Goal: Task Accomplishment & Management: Manage account settings

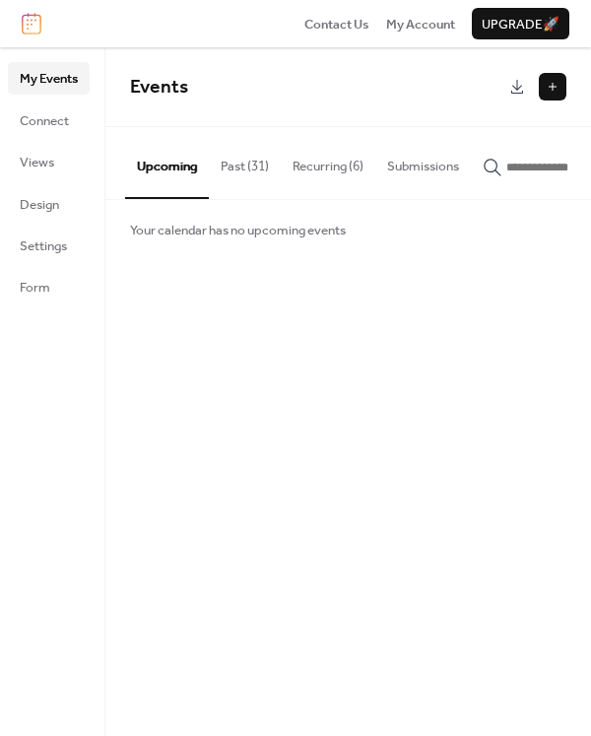
click at [246, 166] on button "Past (31)" at bounding box center [245, 161] width 72 height 69
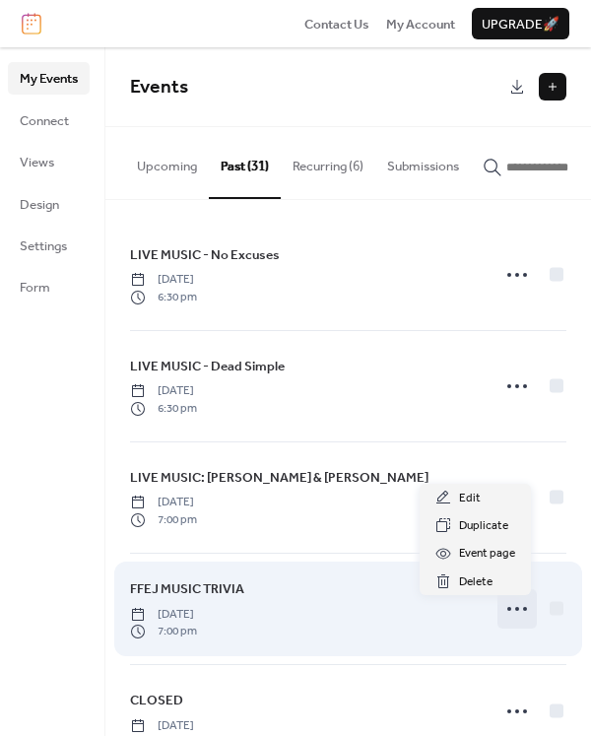
click at [511, 612] on icon at bounding box center [517, 609] width 32 height 32
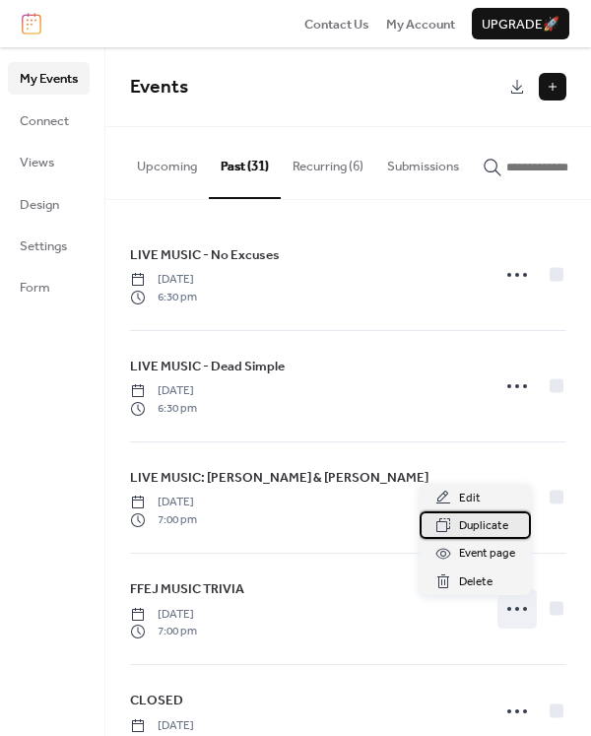
click at [485, 525] on span "Duplicate" at bounding box center [483, 526] width 49 height 20
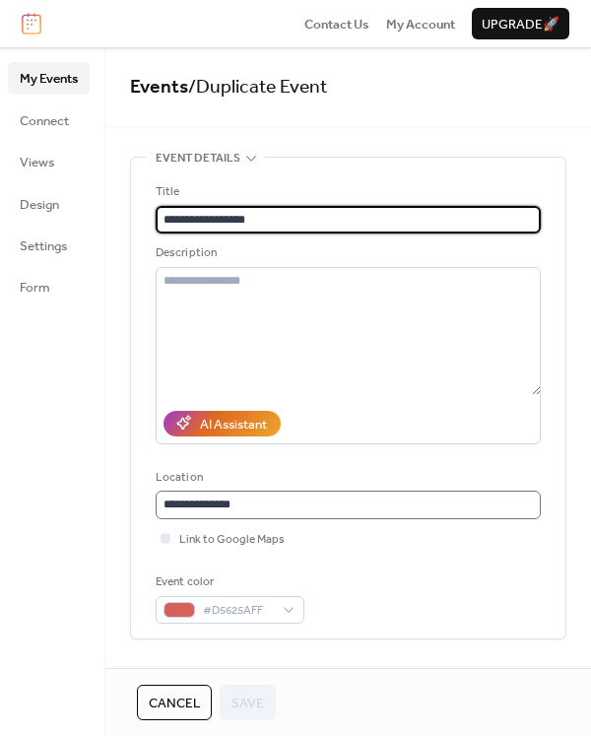
scroll to position [229, 0]
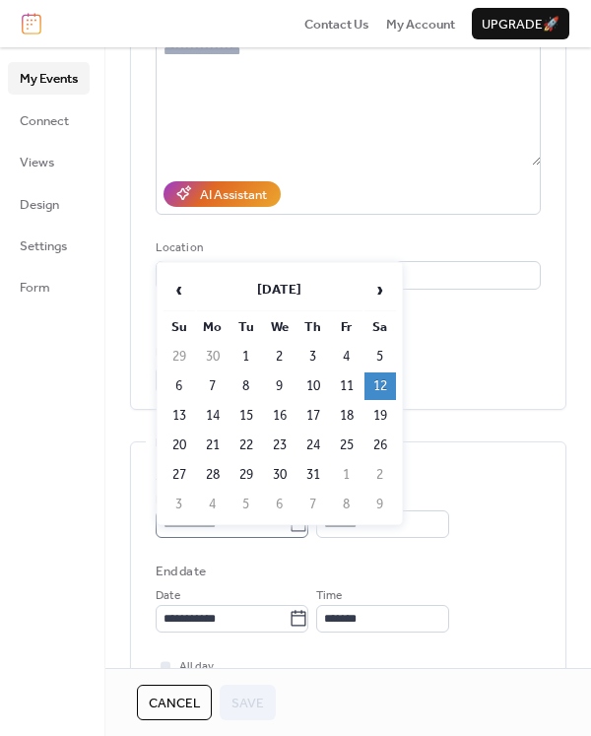
click at [313, 519] on body "**********" at bounding box center [295, 368] width 591 height 736
click at [373, 289] on span "›" at bounding box center [380, 289] width 30 height 39
click at [378, 352] on td "6" at bounding box center [380, 357] width 32 height 28
type input "**********"
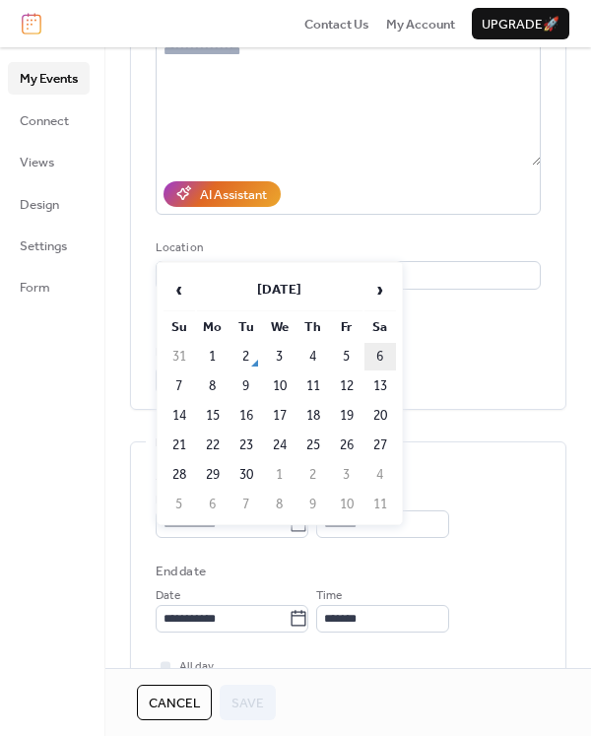
type input "**********"
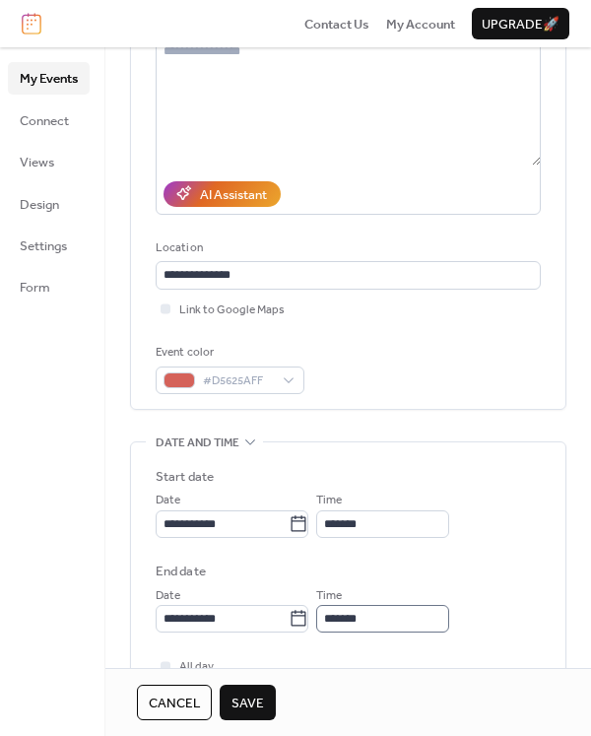
scroll to position [1, 0]
click at [263, 703] on span "Save" at bounding box center [247, 703] width 33 height 20
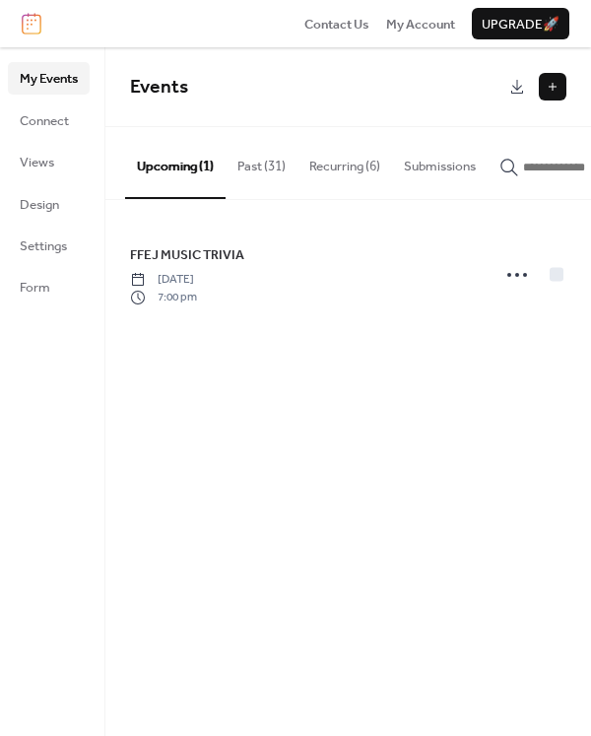
click at [254, 164] on button "Past (31)" at bounding box center [262, 161] width 72 height 69
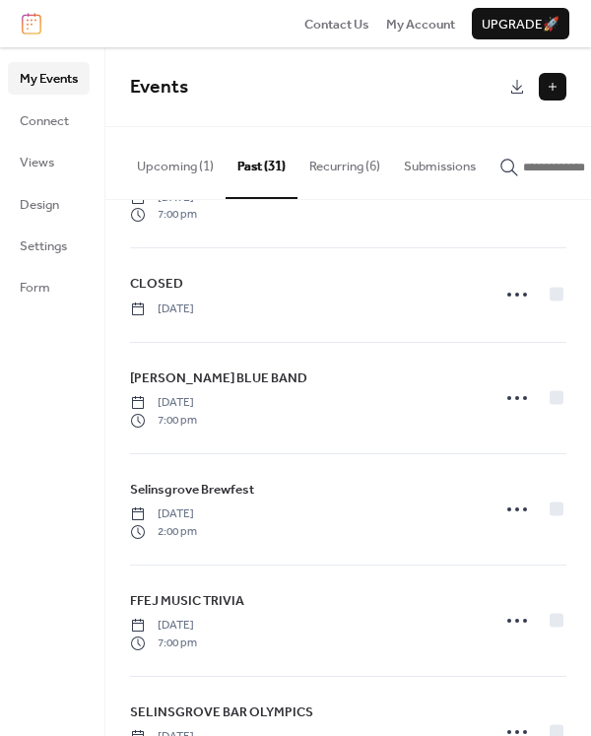
scroll to position [460, 0]
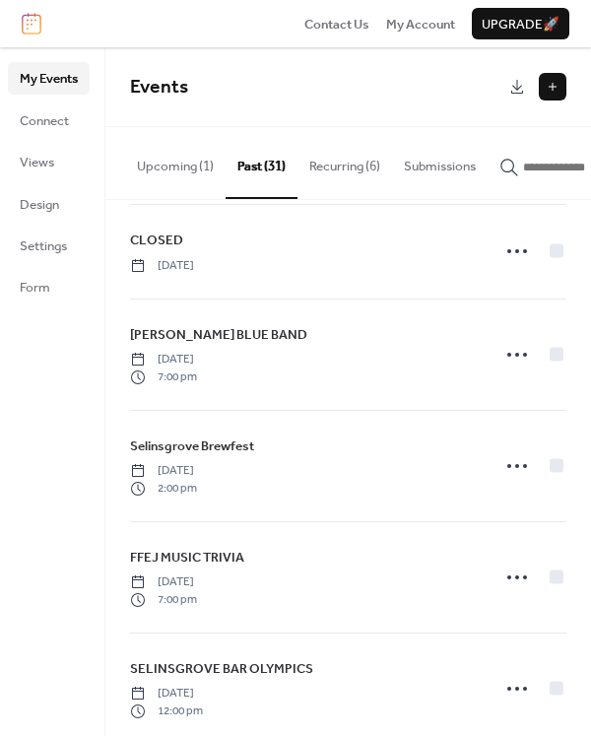
click at [334, 174] on button "Recurring (6)" at bounding box center [344, 161] width 95 height 69
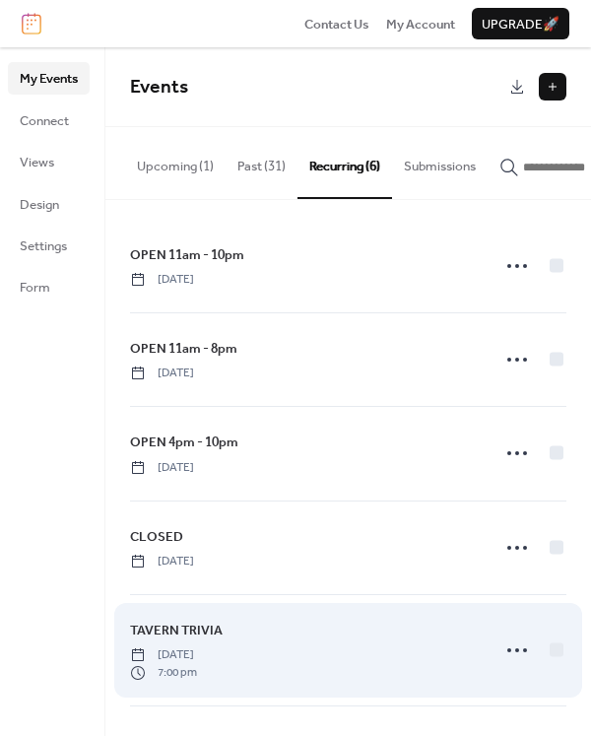
click at [172, 669] on span "7:00 pm" at bounding box center [163, 673] width 67 height 18
click at [509, 646] on icon at bounding box center [517, 650] width 32 height 32
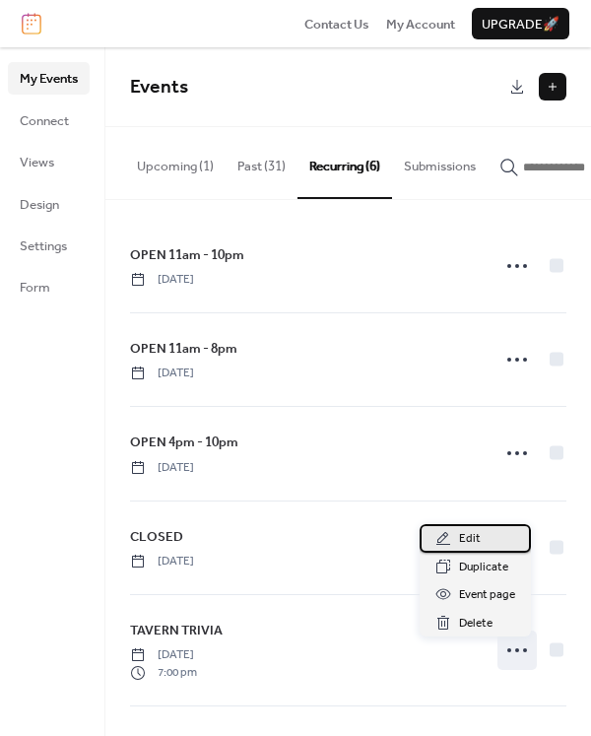
click at [463, 541] on span "Edit" at bounding box center [470, 539] width 22 height 20
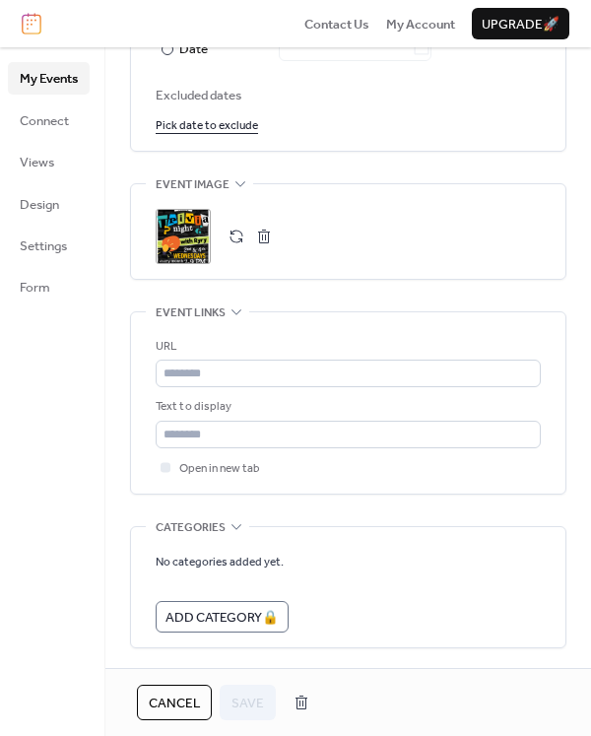
scroll to position [1337, 0]
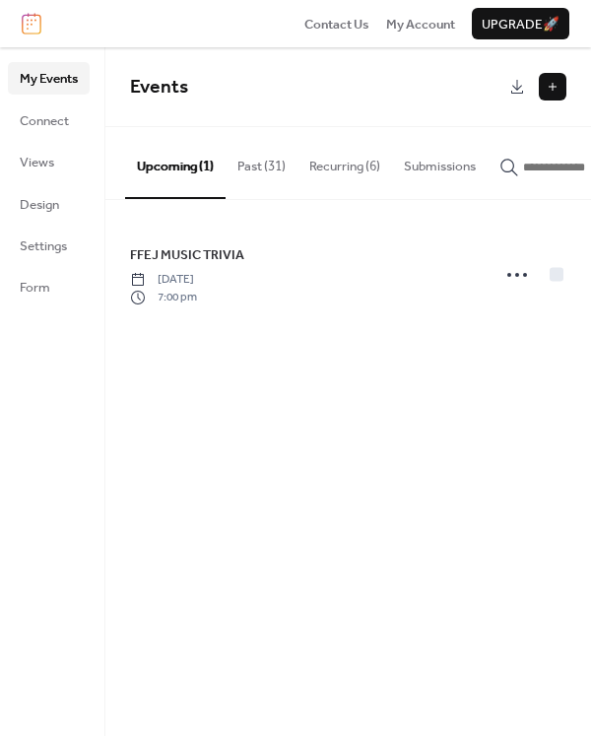
click at [326, 163] on button "Recurring (6)" at bounding box center [344, 161] width 95 height 69
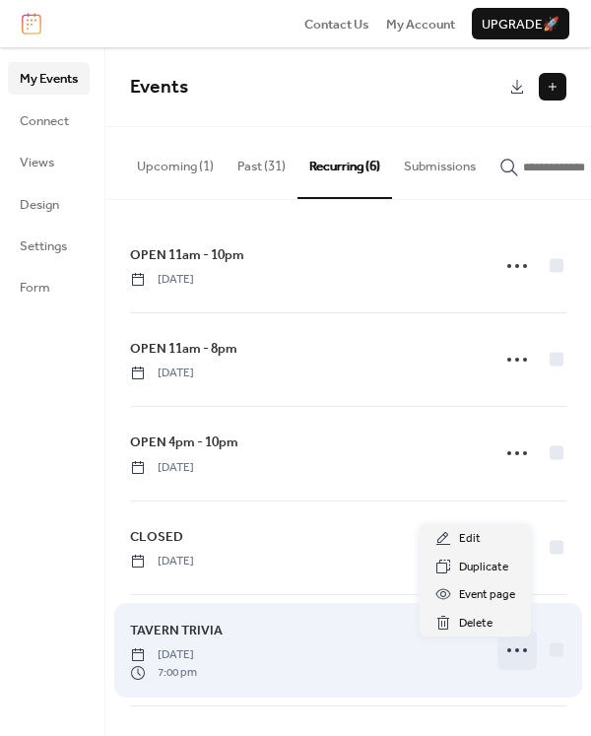
click at [501, 647] on icon at bounding box center [517, 650] width 32 height 32
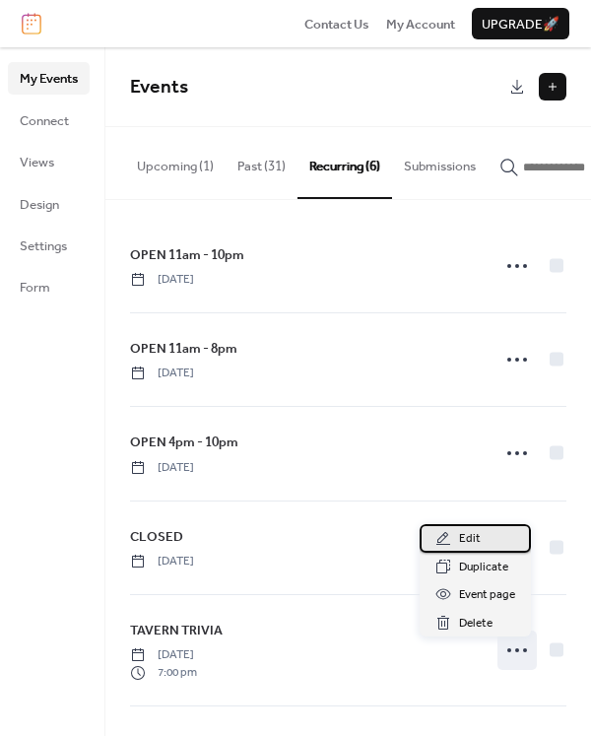
click at [468, 539] on span "Edit" at bounding box center [470, 539] width 22 height 20
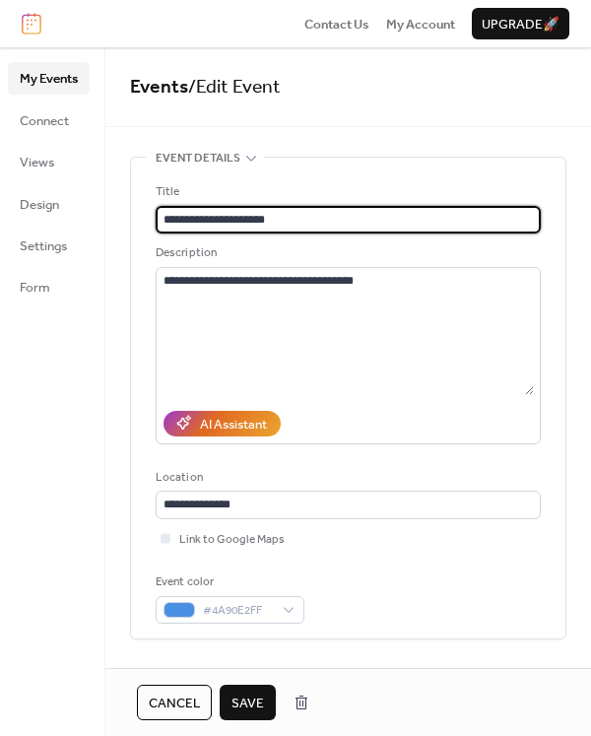
type input "**********"
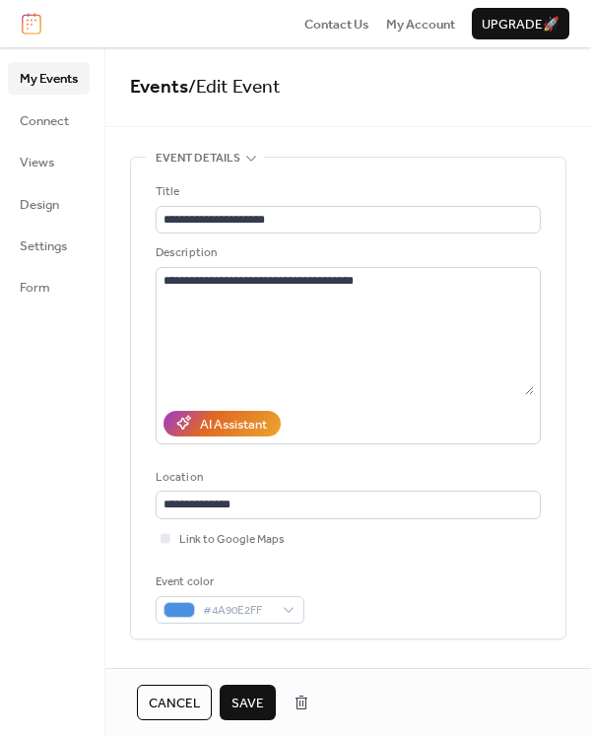
click at [241, 700] on span "Save" at bounding box center [247, 703] width 33 height 20
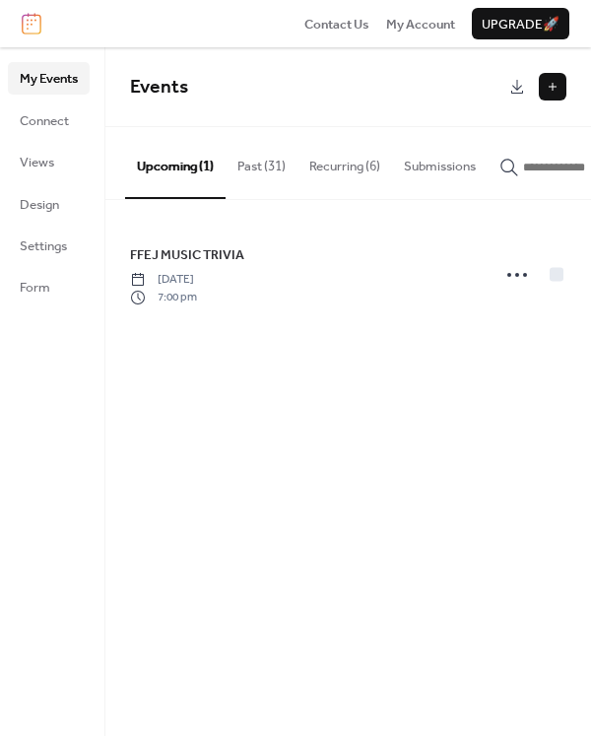
click at [347, 165] on button "Recurring (6)" at bounding box center [344, 161] width 95 height 69
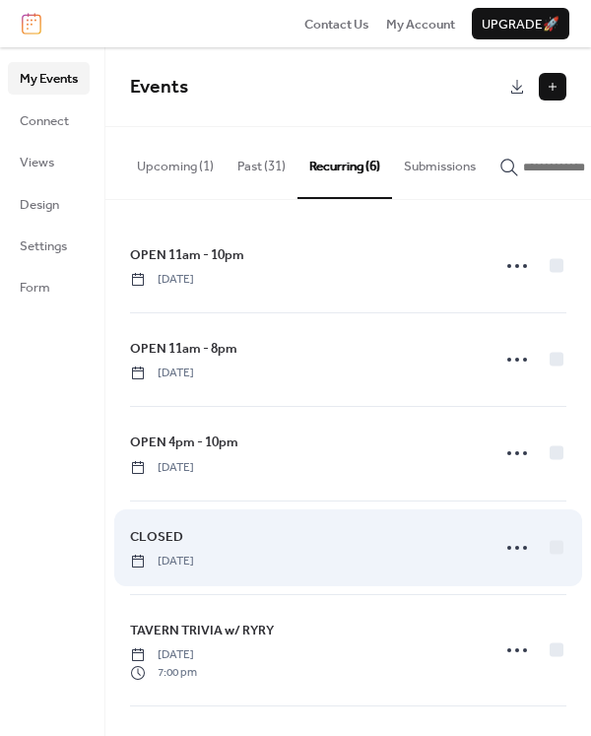
scroll to position [106, 0]
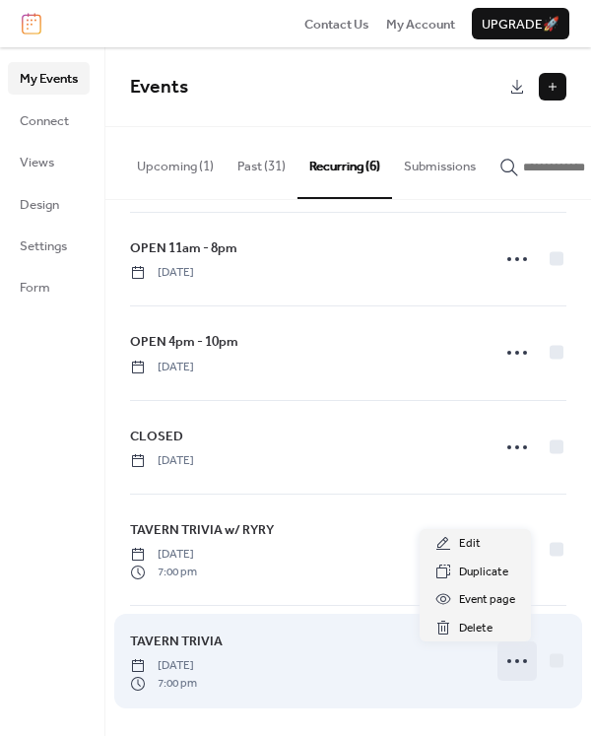
click at [523, 660] on circle at bounding box center [525, 661] width 4 height 4
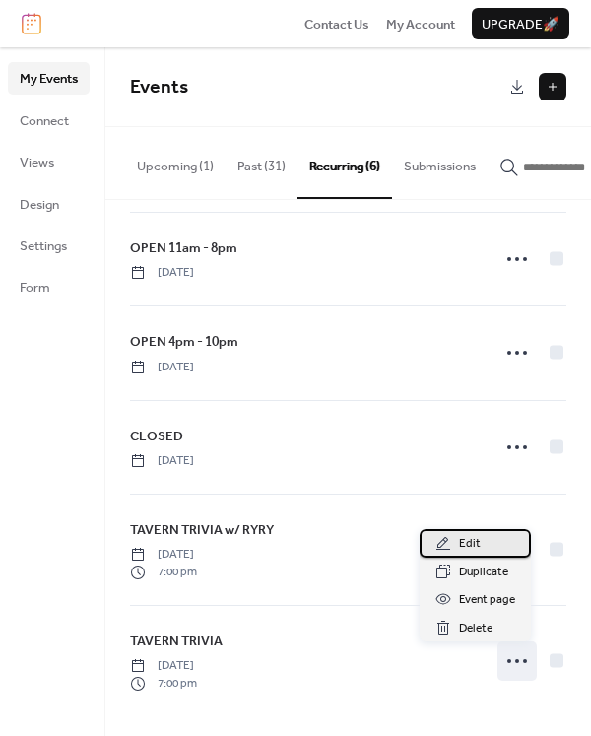
click at [468, 547] on span "Edit" at bounding box center [470, 544] width 22 height 20
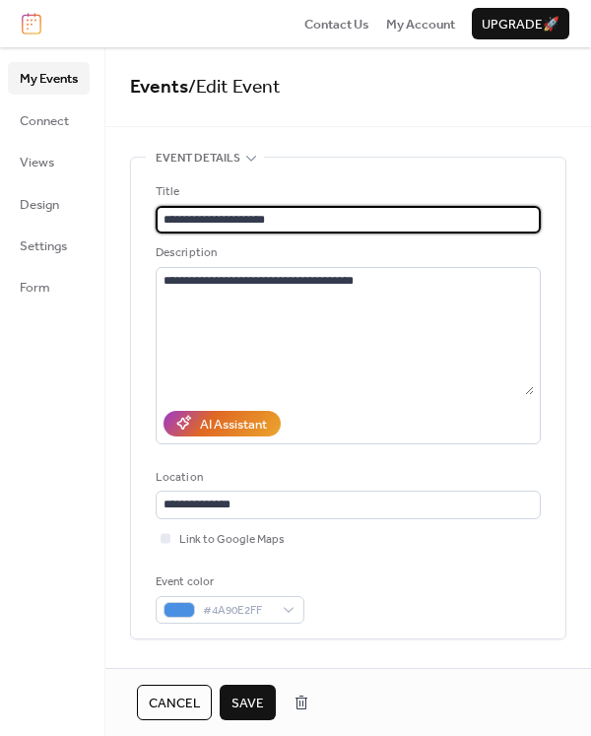
type input "**********"
click at [252, 703] on span "Save" at bounding box center [247, 703] width 33 height 20
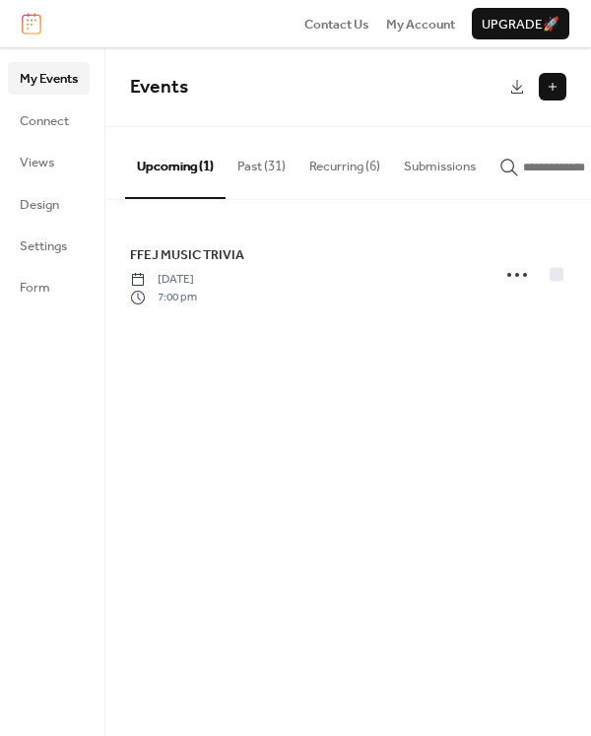
click at [550, 86] on button at bounding box center [553, 87] width 28 height 28
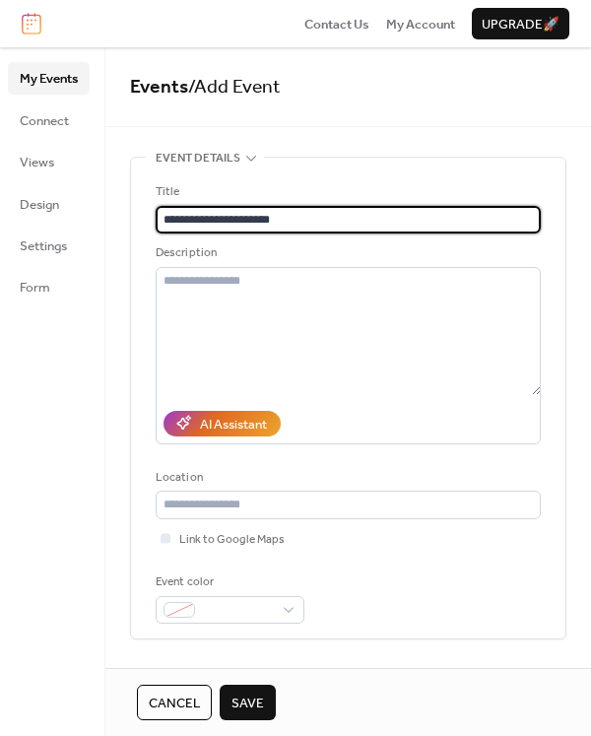
scroll to position [229, 0]
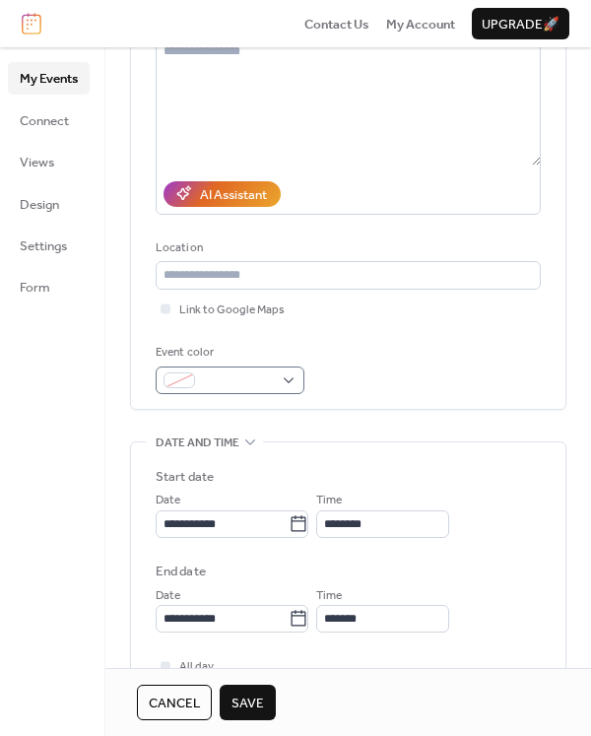
type input "**********"
click at [284, 374] on div at bounding box center [230, 380] width 149 height 28
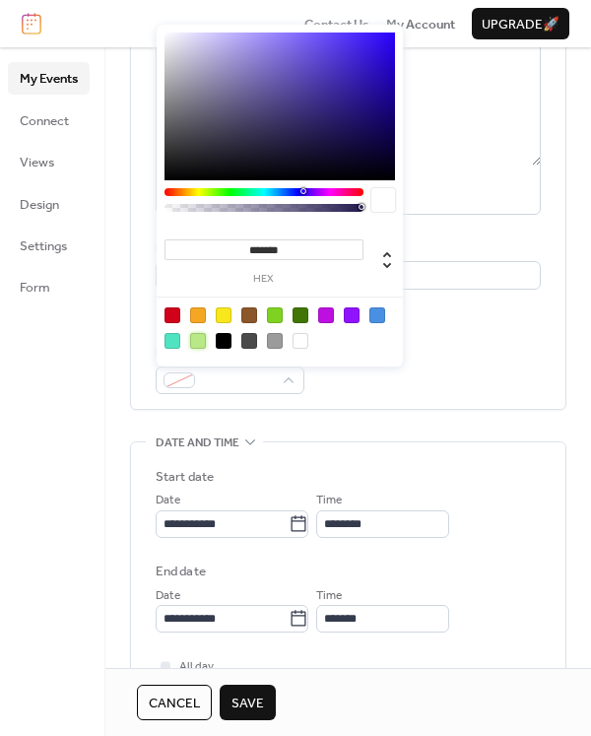
click at [197, 341] on div at bounding box center [198, 341] width 16 height 16
type input "*******"
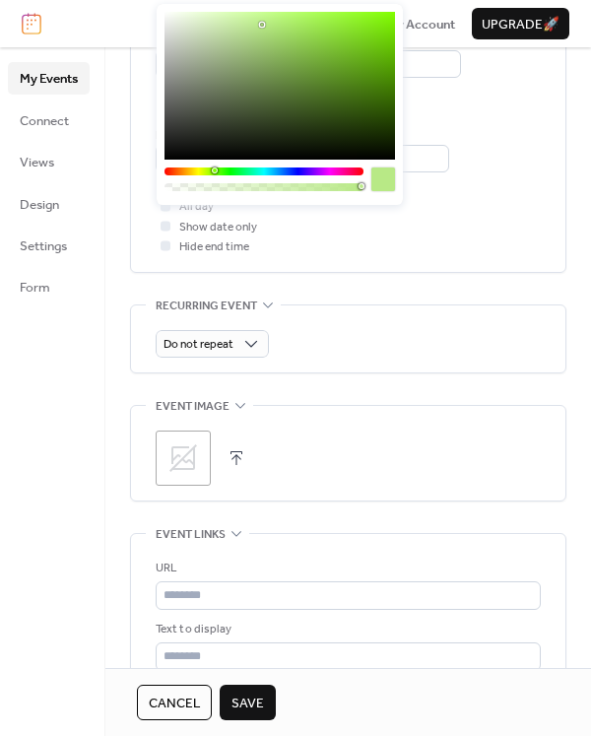
scroll to position [460, 0]
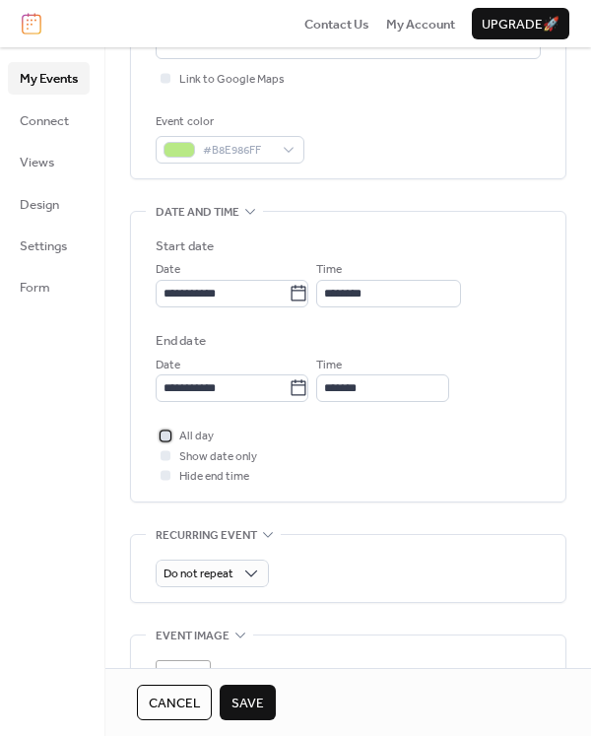
click at [187, 435] on span "All day" at bounding box center [196, 436] width 34 height 20
click at [260, 695] on span "Save" at bounding box center [247, 703] width 33 height 20
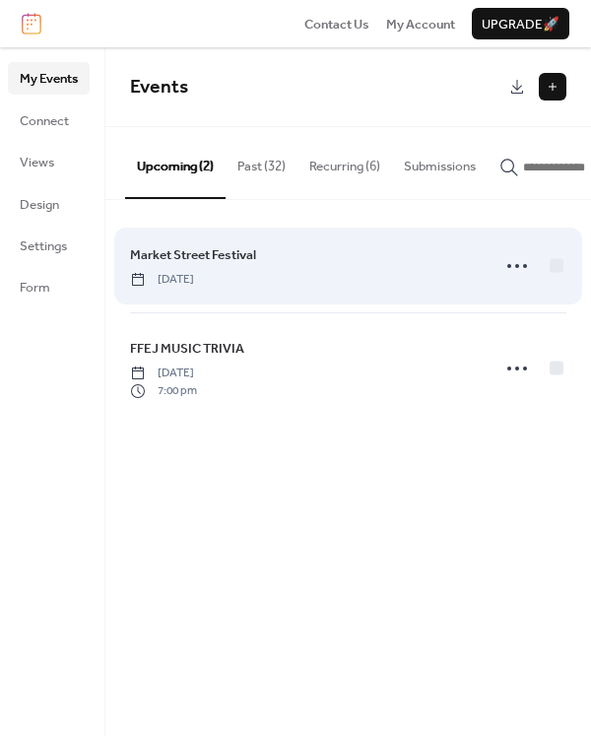
click at [194, 283] on span "[DATE]" at bounding box center [162, 280] width 64 height 18
click at [521, 269] on icon at bounding box center [517, 266] width 32 height 32
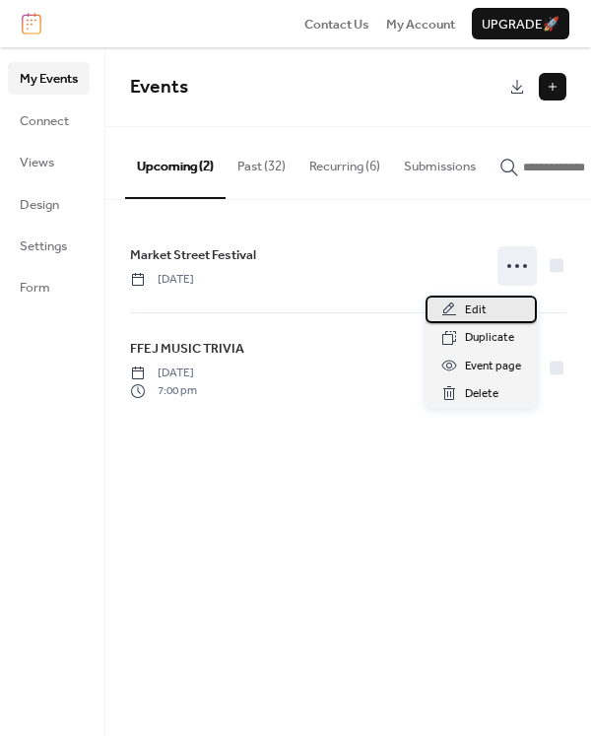
click at [477, 311] on span "Edit" at bounding box center [476, 310] width 22 height 20
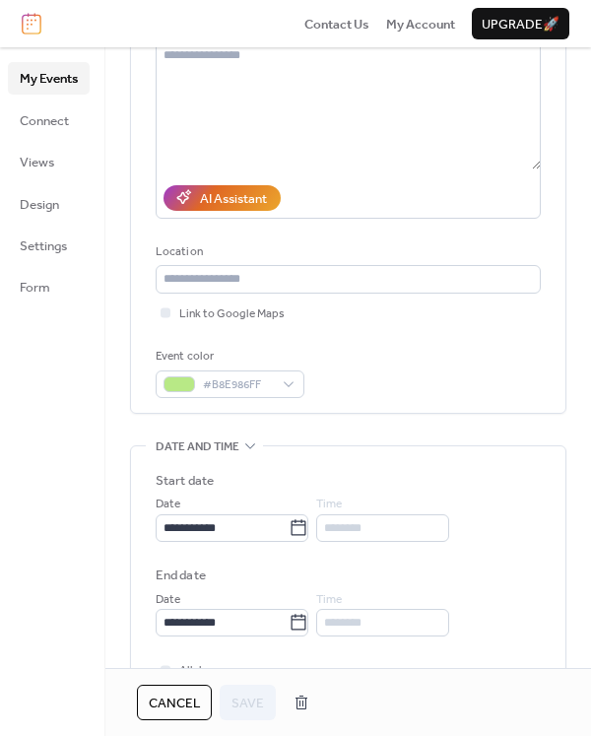
scroll to position [460, 0]
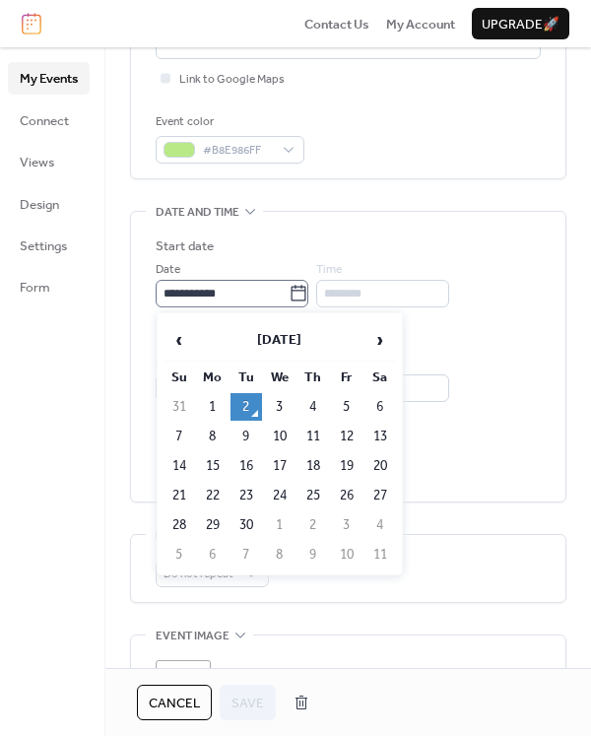
click at [308, 295] on icon at bounding box center [299, 294] width 20 height 20
click at [289, 295] on input "**********" at bounding box center [222, 294] width 133 height 28
click at [384, 493] on td "27" at bounding box center [380, 496] width 32 height 28
type input "**********"
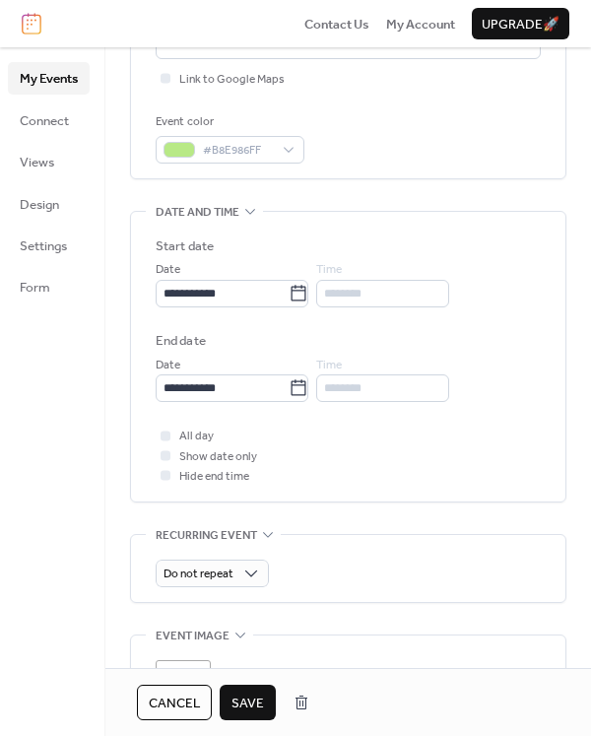
click at [256, 699] on span "Save" at bounding box center [247, 703] width 33 height 20
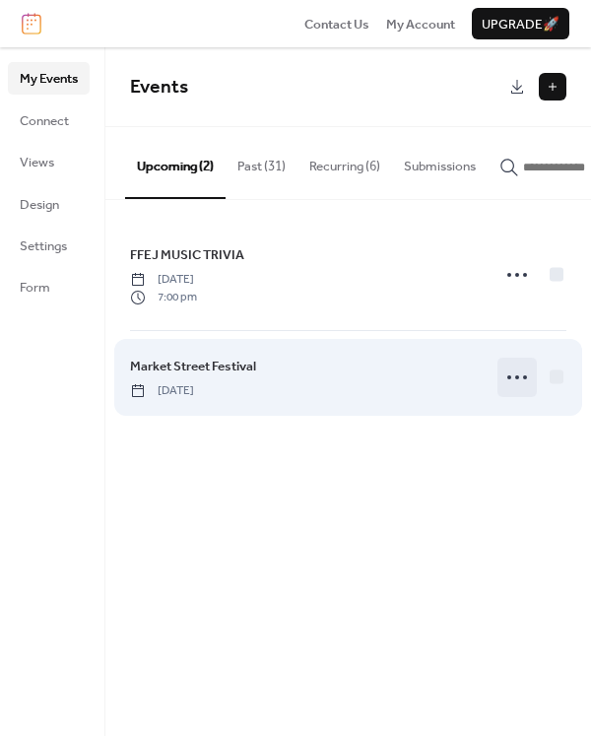
click at [505, 381] on icon at bounding box center [517, 377] width 32 height 32
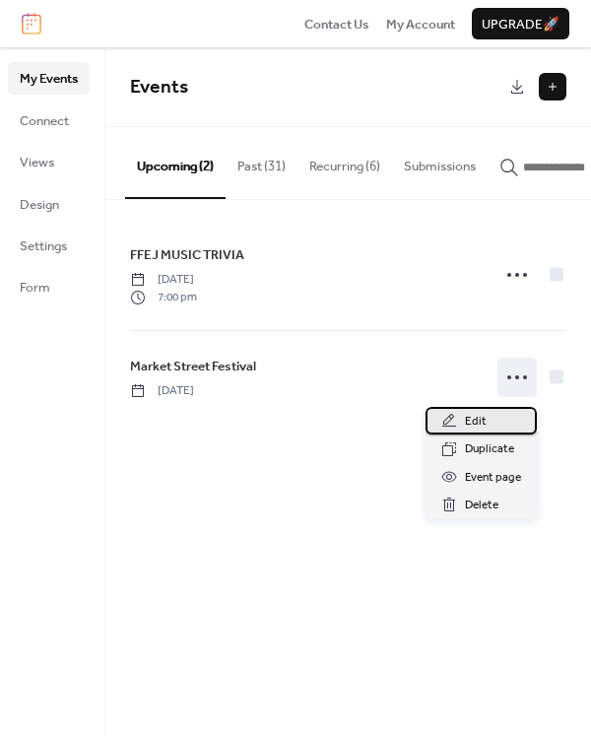
click at [474, 420] on span "Edit" at bounding box center [476, 422] width 22 height 20
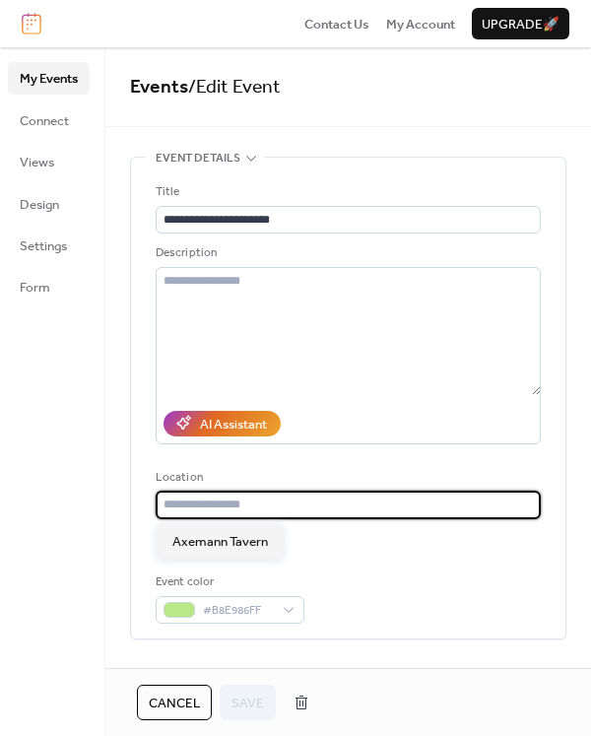
drag, startPoint x: 246, startPoint y: 506, endPoint x: 199, endPoint y: 506, distance: 47.3
click at [199, 506] on input "text" at bounding box center [348, 504] width 385 height 28
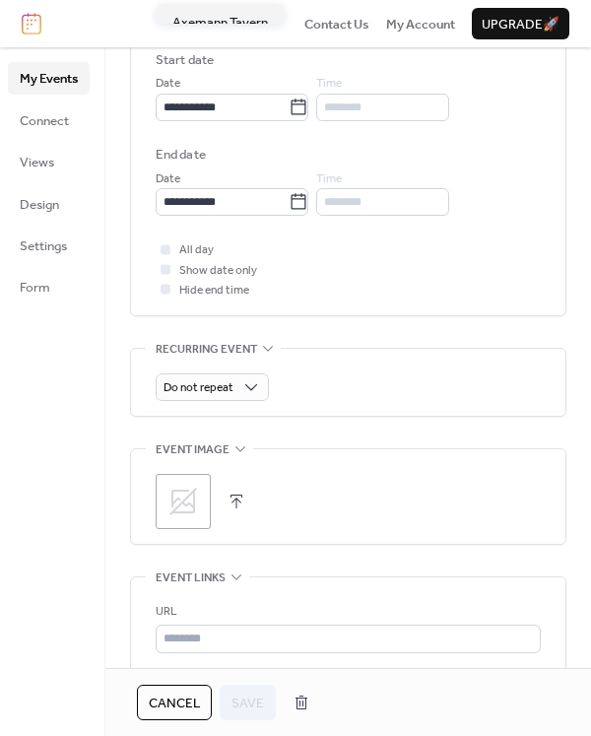
scroll to position [689, 0]
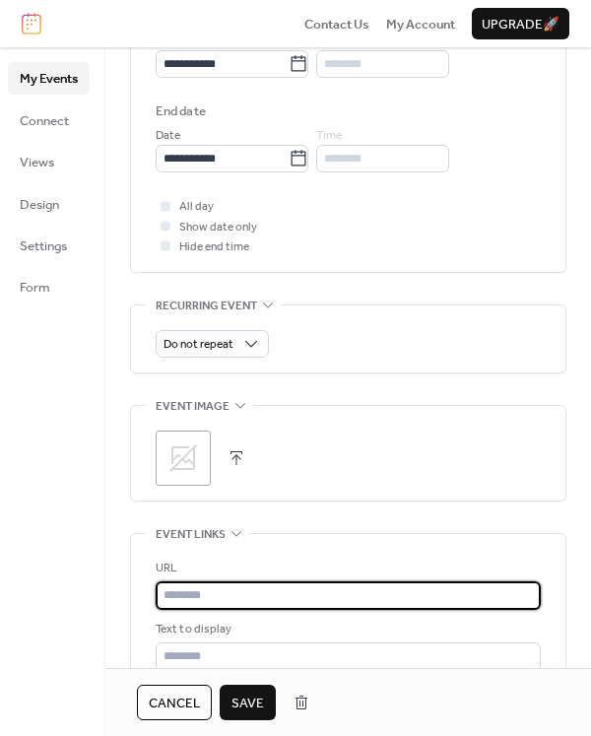
click at [185, 591] on input "text" at bounding box center [348, 595] width 385 height 28
paste input "**********"
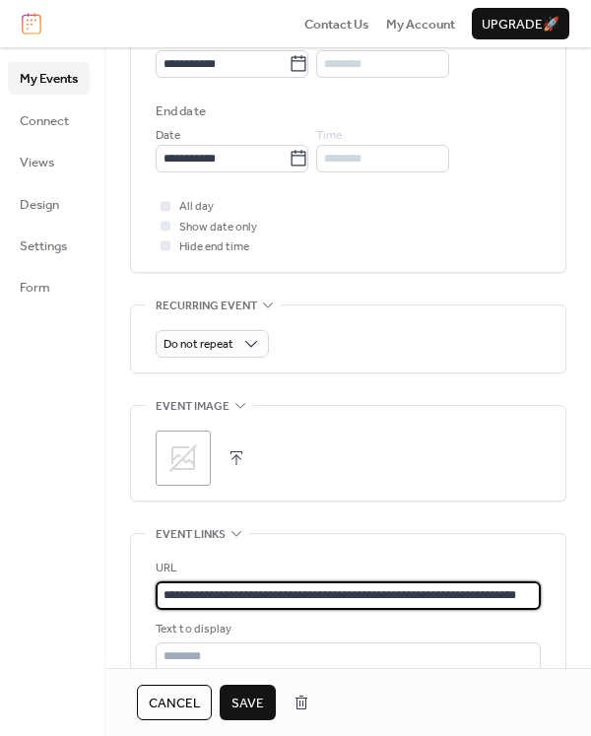
scroll to position [0, 2]
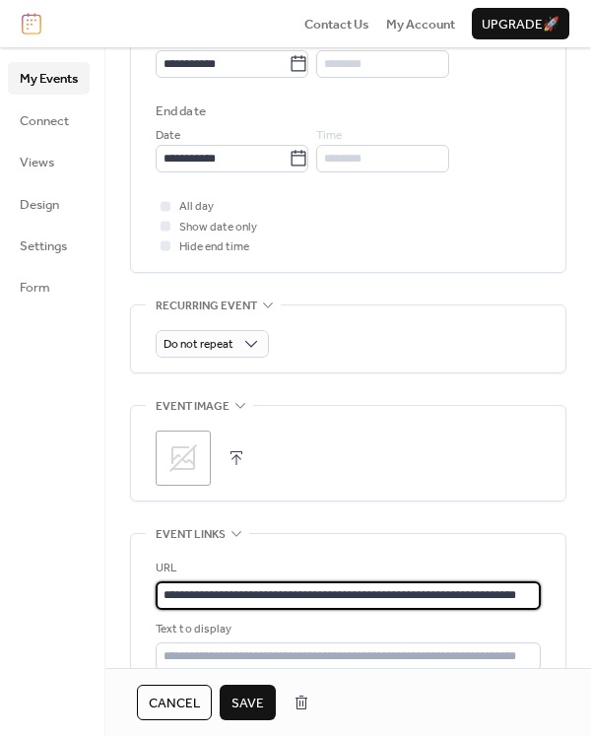
type input "**********"
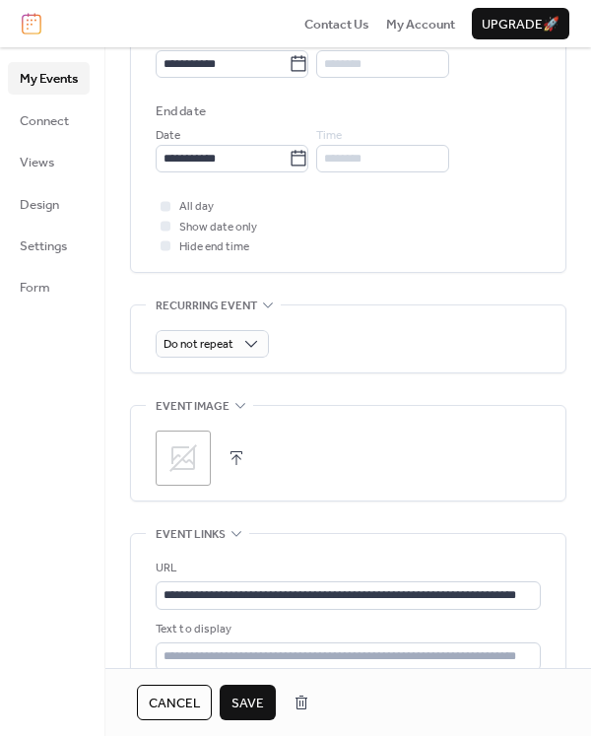
scroll to position [0, 0]
click at [244, 705] on span "Save" at bounding box center [247, 703] width 33 height 20
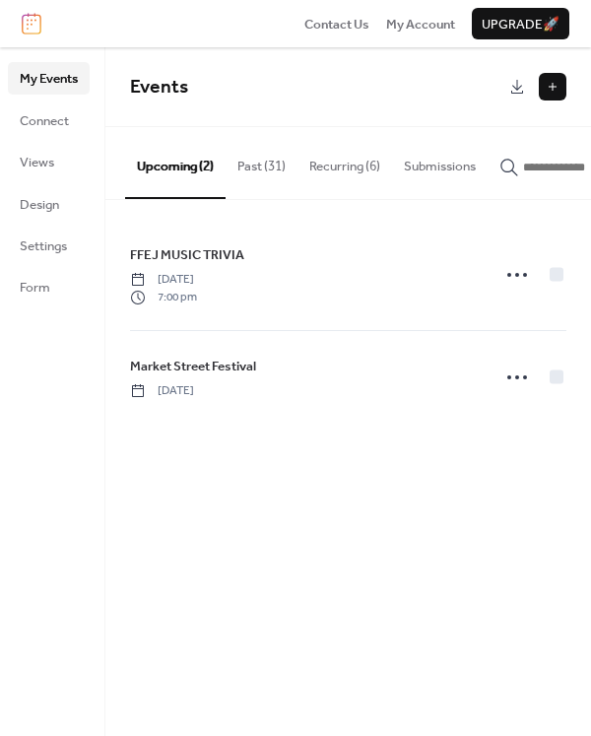
click at [533, 167] on input "button" at bounding box center [582, 168] width 118 height 20
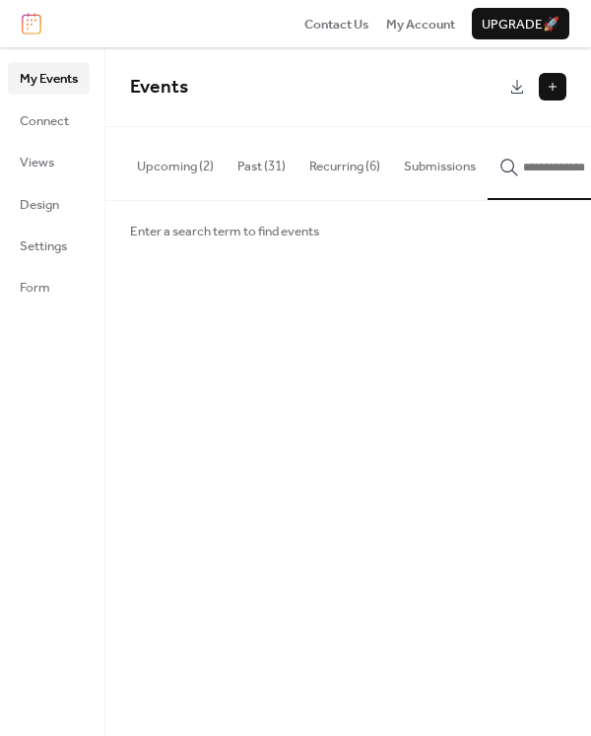
click at [536, 167] on input "button" at bounding box center [582, 168] width 118 height 20
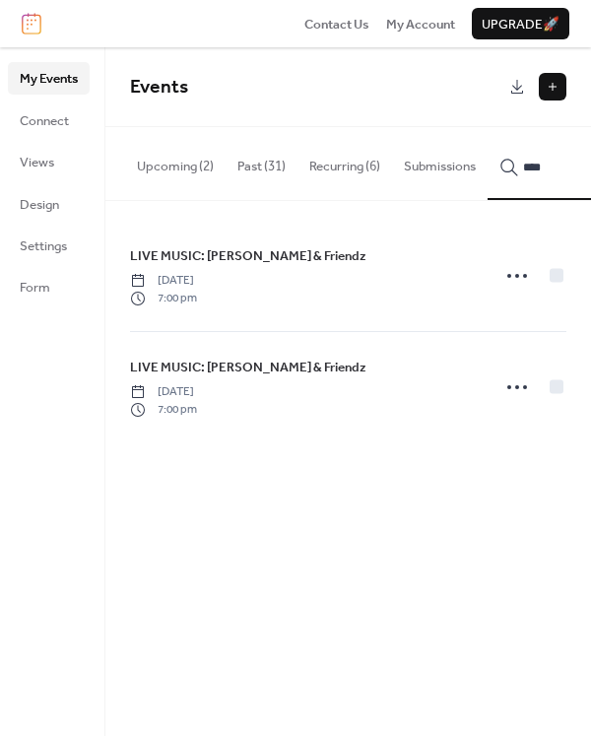
type input "****"
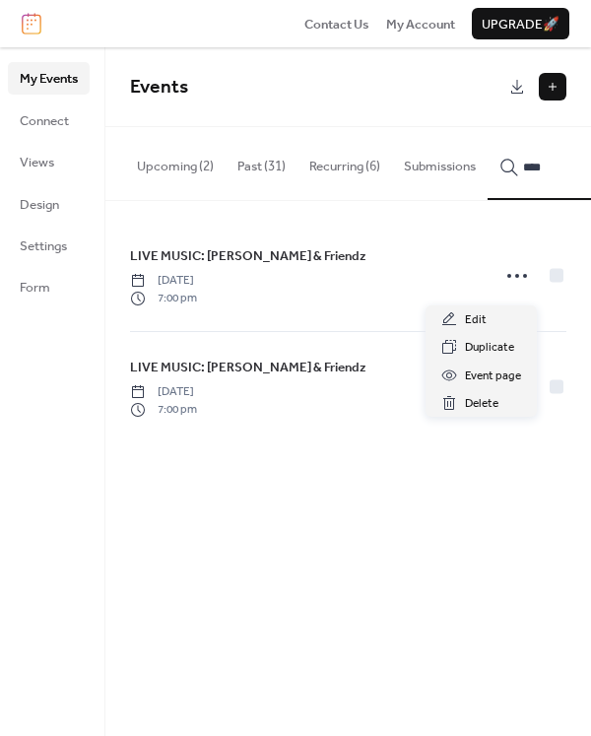
click at [511, 275] on icon at bounding box center [517, 276] width 32 height 32
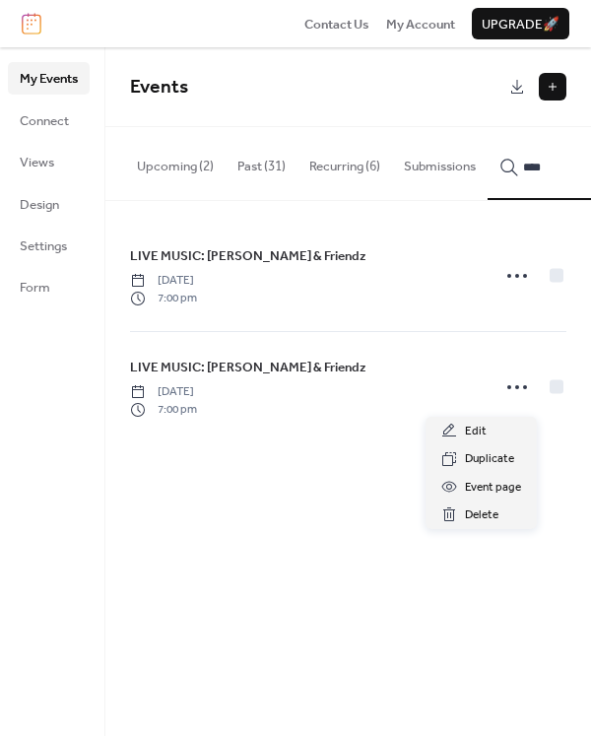
click at [517, 386] on icon at bounding box center [517, 387] width 32 height 32
click at [489, 458] on span "Duplicate" at bounding box center [489, 459] width 49 height 20
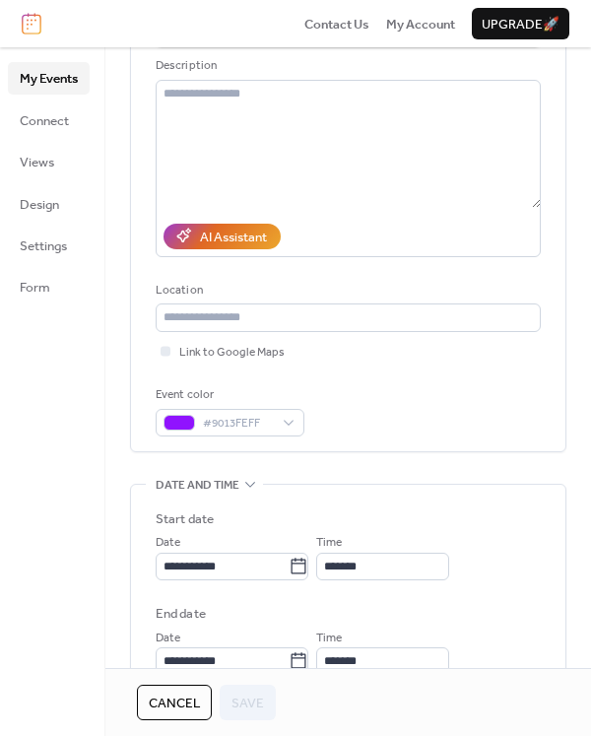
scroll to position [229, 0]
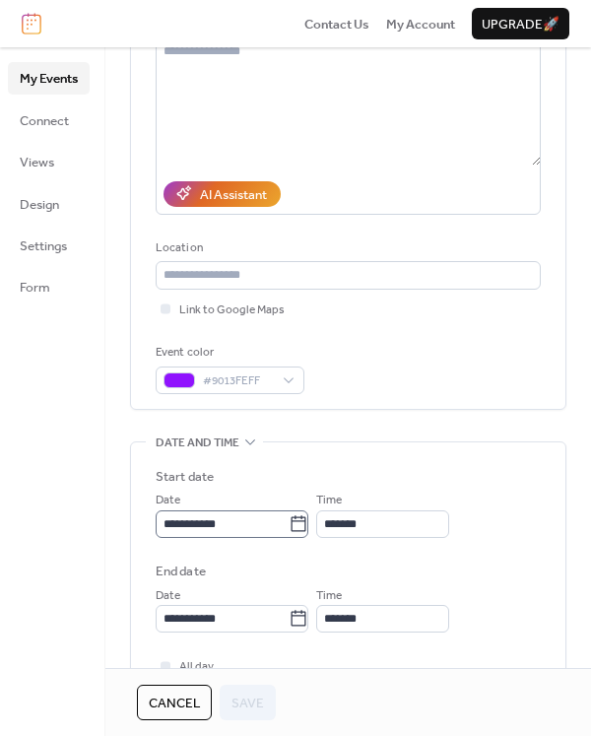
click at [306, 523] on icon at bounding box center [299, 523] width 15 height 16
click at [289, 523] on input "**********" at bounding box center [222, 524] width 133 height 28
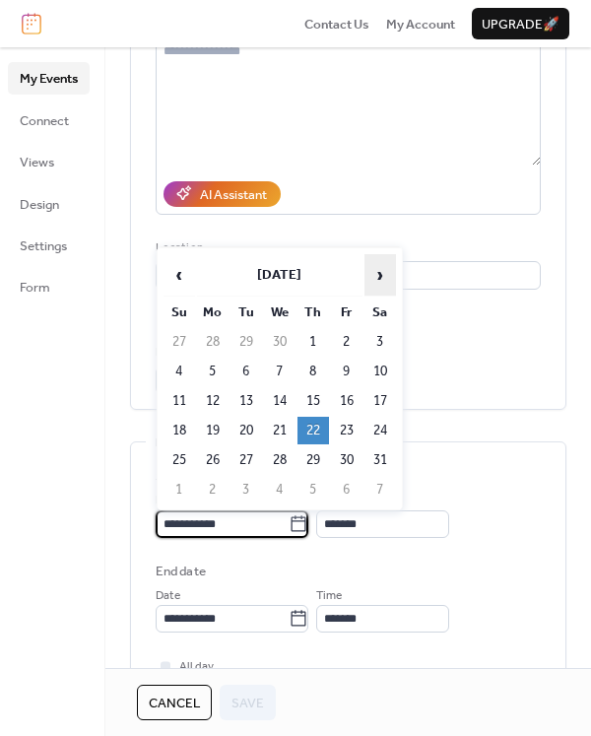
click at [377, 266] on span "›" at bounding box center [380, 274] width 30 height 39
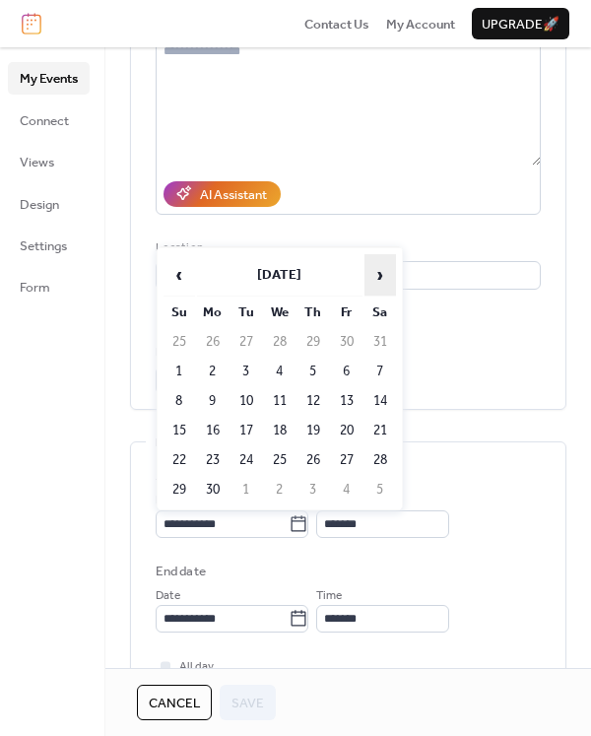
click at [377, 266] on span "›" at bounding box center [380, 274] width 30 height 39
click at [377, 272] on span "›" at bounding box center [380, 274] width 30 height 39
click at [313, 397] on td "18" at bounding box center [313, 401] width 32 height 28
type input "**********"
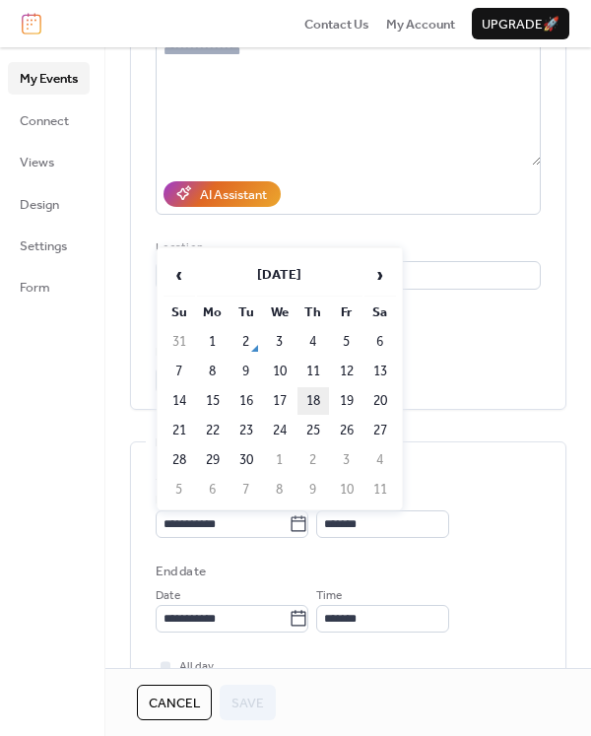
type input "**********"
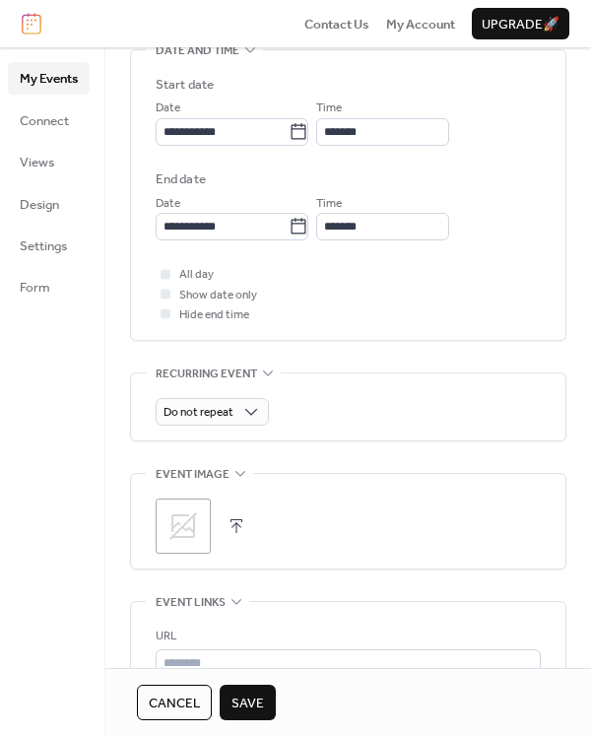
scroll to position [689, 0]
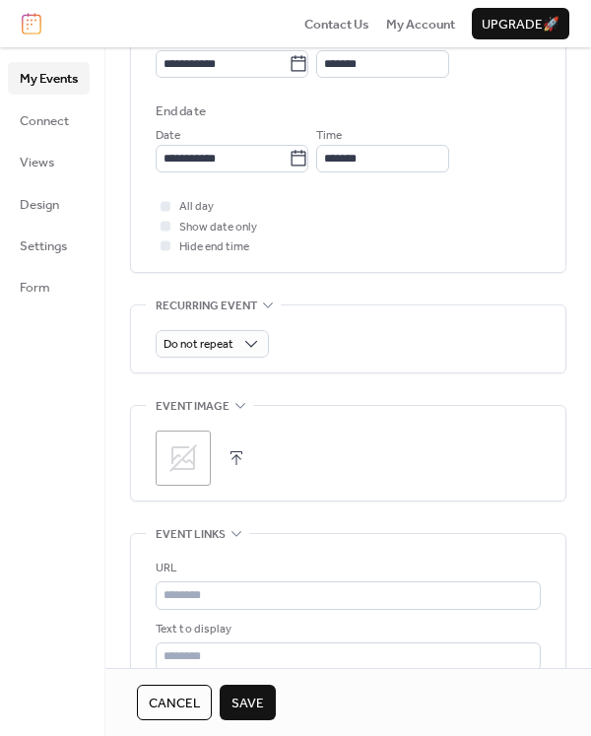
click at [239, 453] on button "button" at bounding box center [237, 458] width 28 height 28
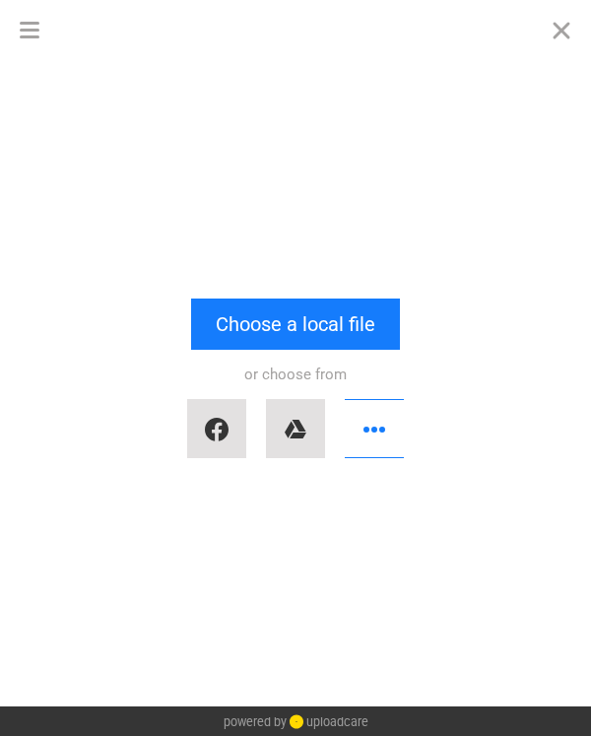
scroll to position [0, 0]
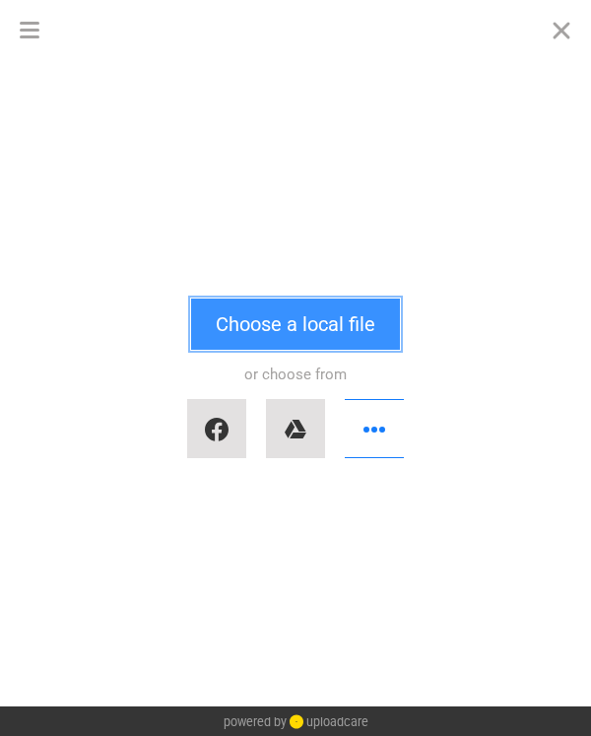
click at [284, 319] on button "Choose a local file" at bounding box center [295, 323] width 209 height 51
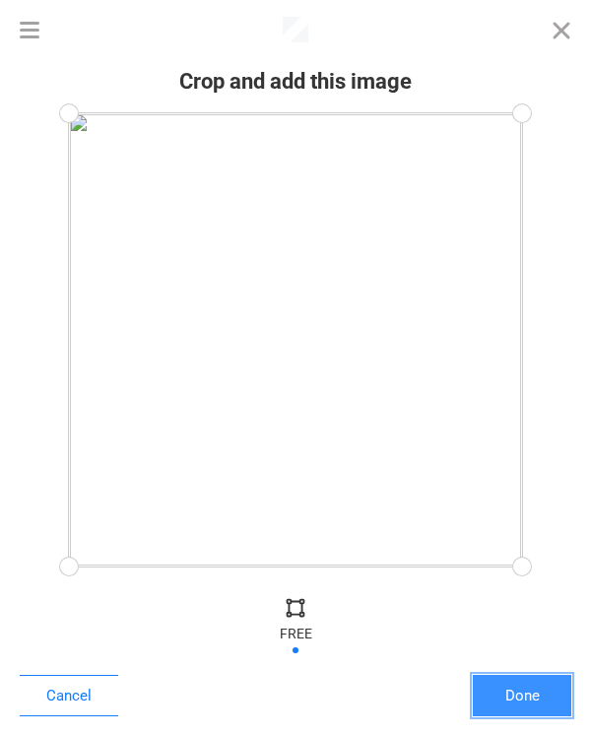
click at [507, 693] on button "Done" at bounding box center [522, 695] width 98 height 41
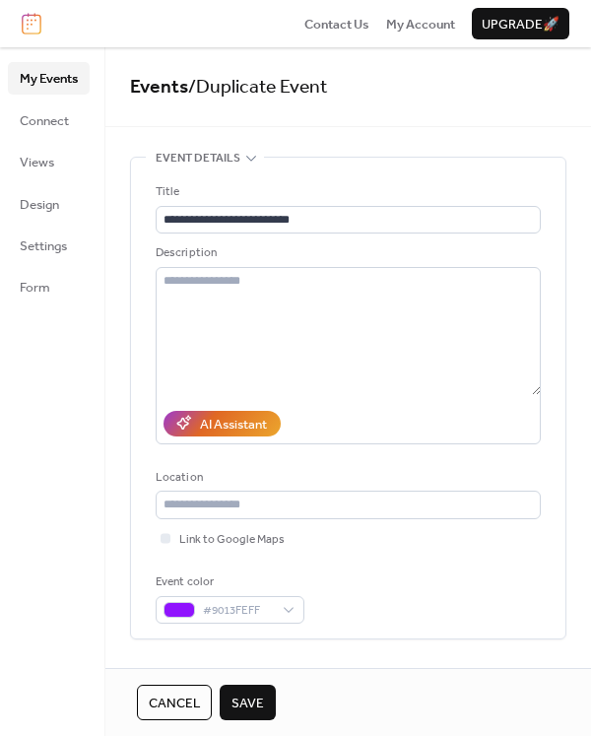
scroll to position [790, 0]
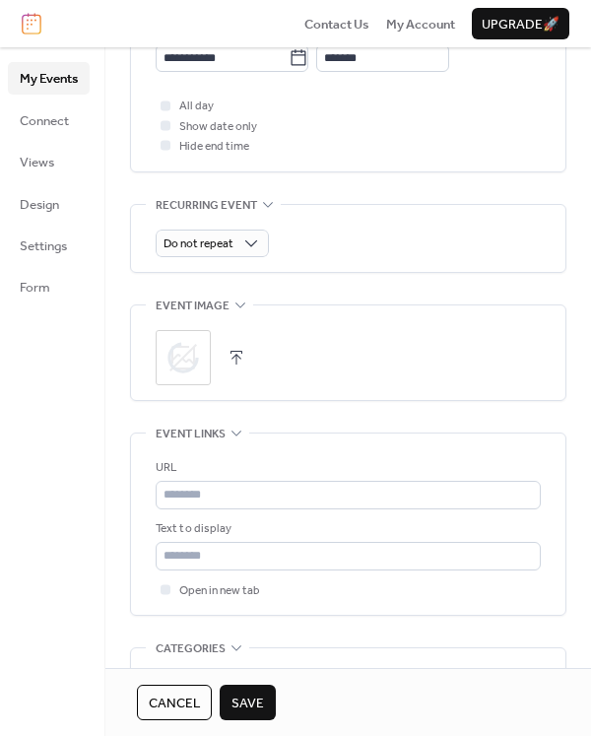
click at [259, 706] on span "Save" at bounding box center [247, 703] width 33 height 20
